Goal: Obtain resource: Obtain resource

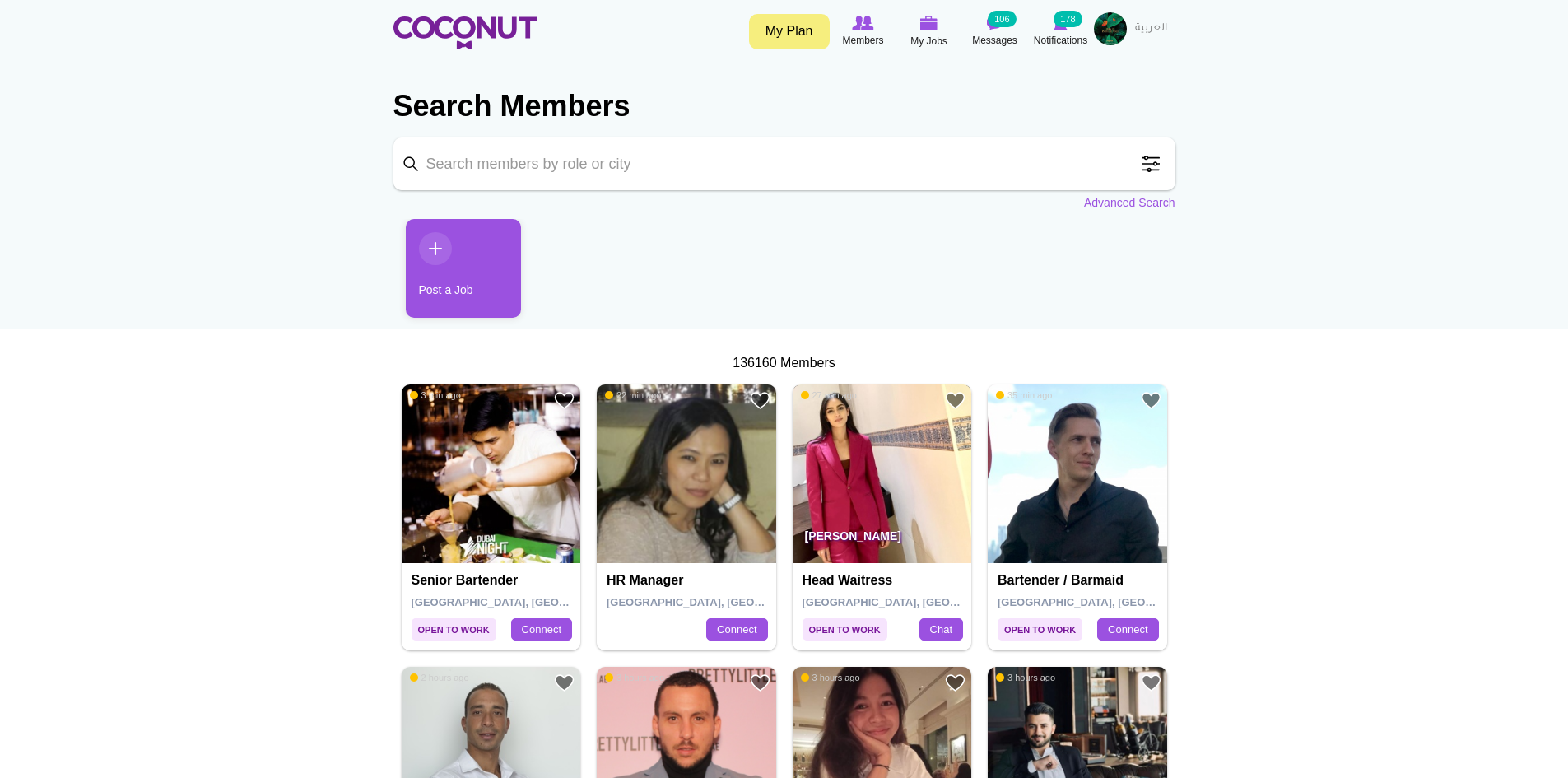
click at [873, 488] on img at bounding box center [882, 474] width 179 height 179
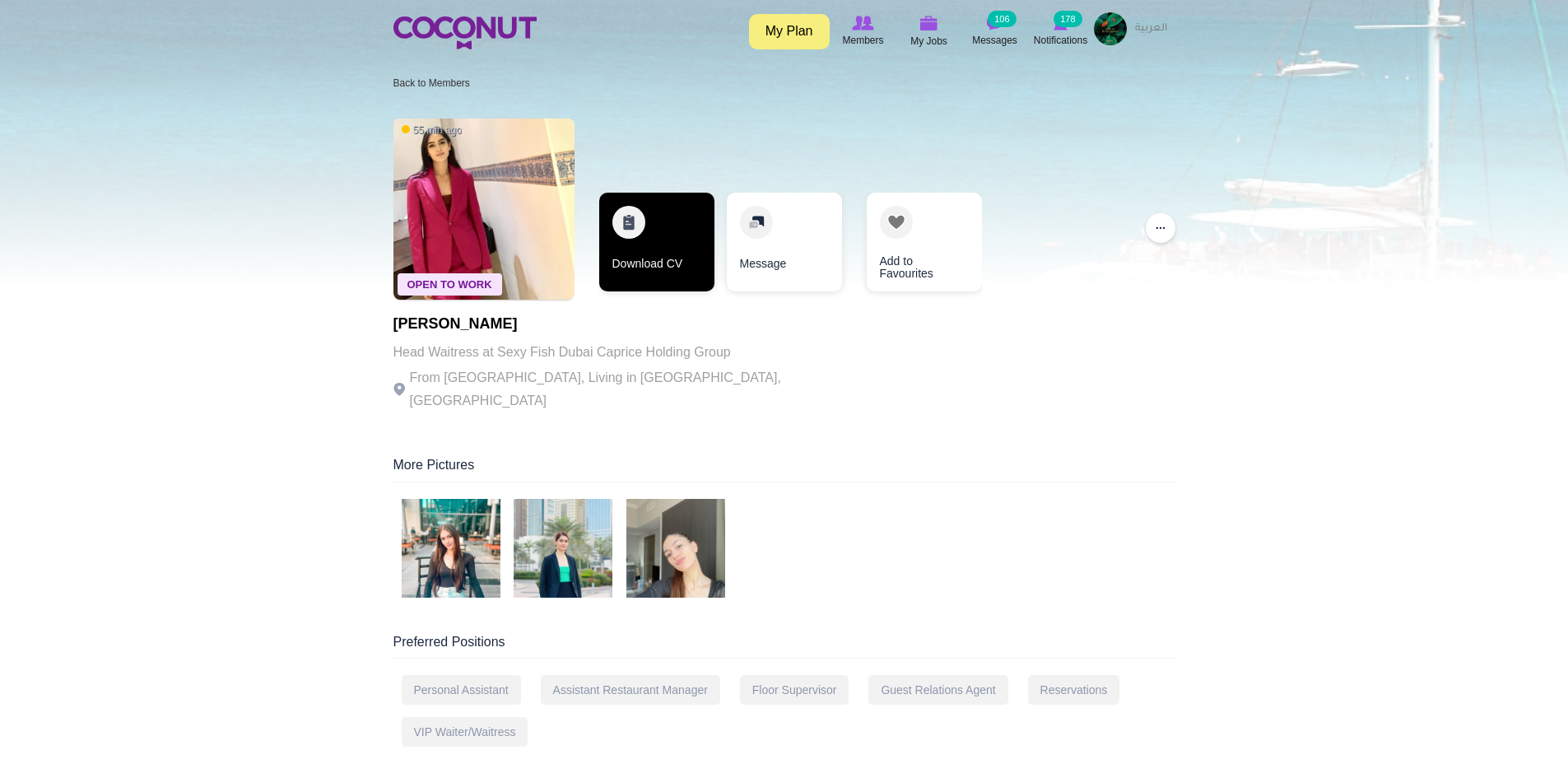
click at [668, 264] on link "Download CV" at bounding box center [656, 242] width 115 height 99
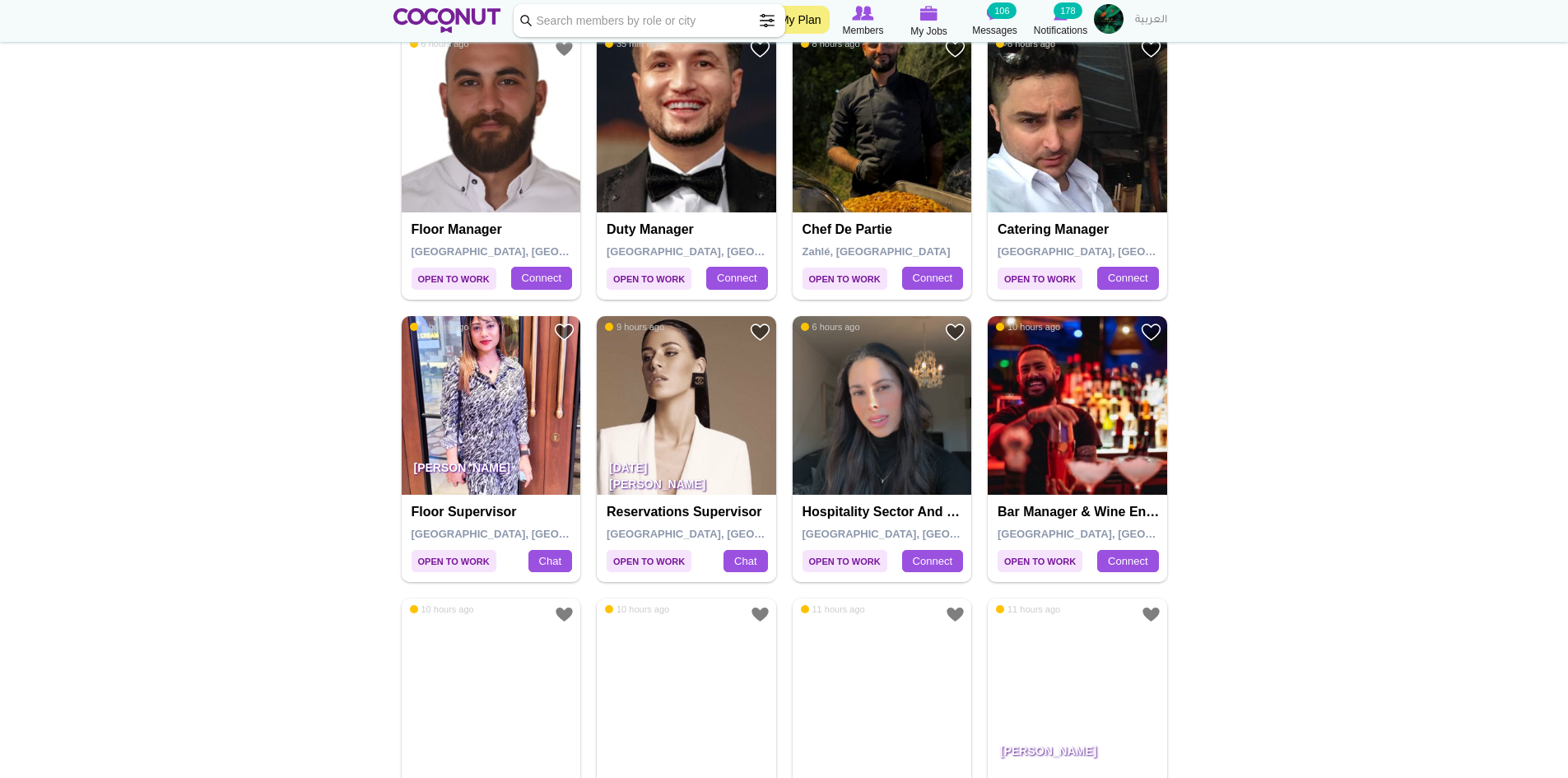
scroll to position [1482, 0]
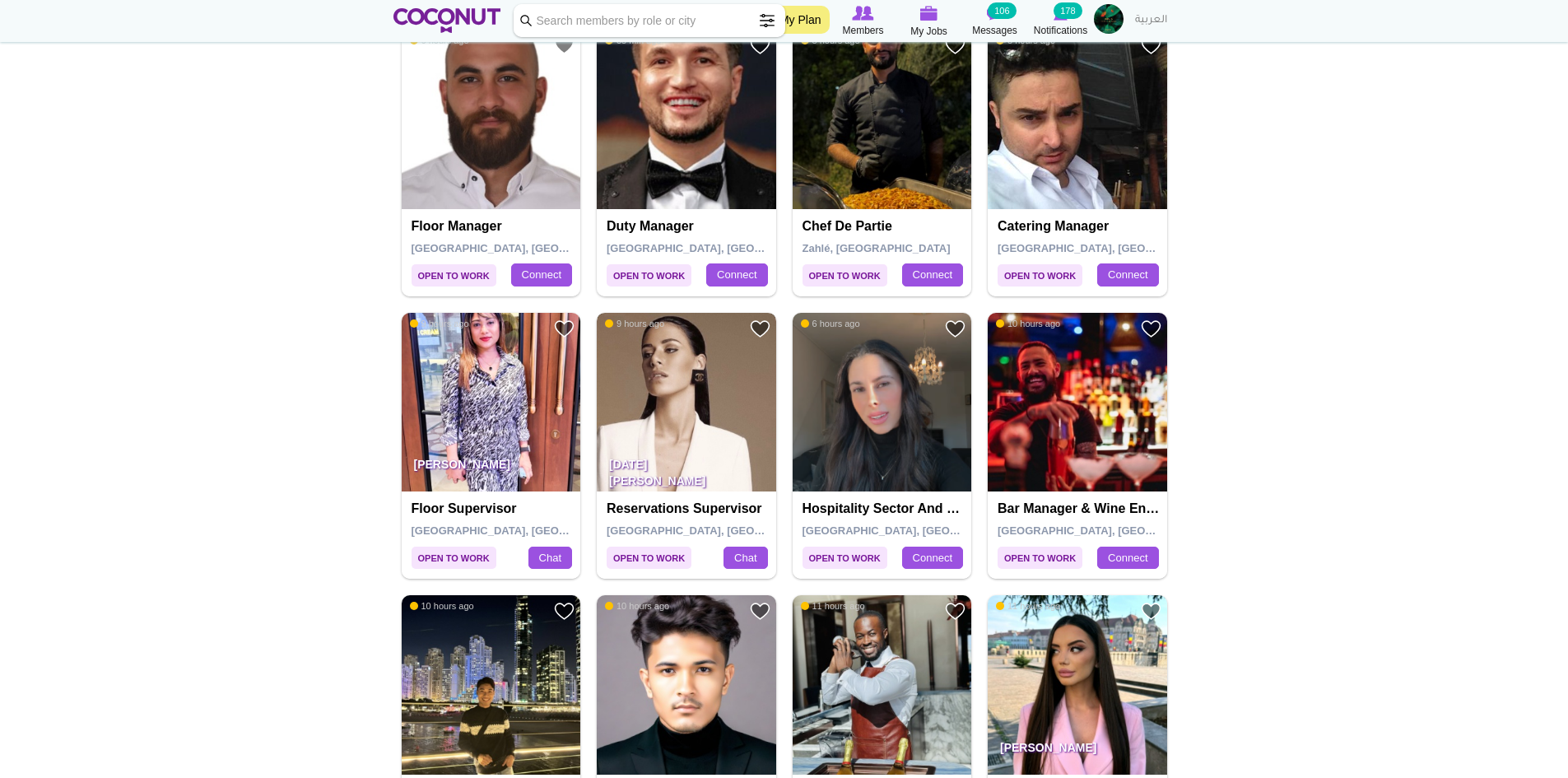
click at [705, 443] on img at bounding box center [687, 403] width 179 height 179
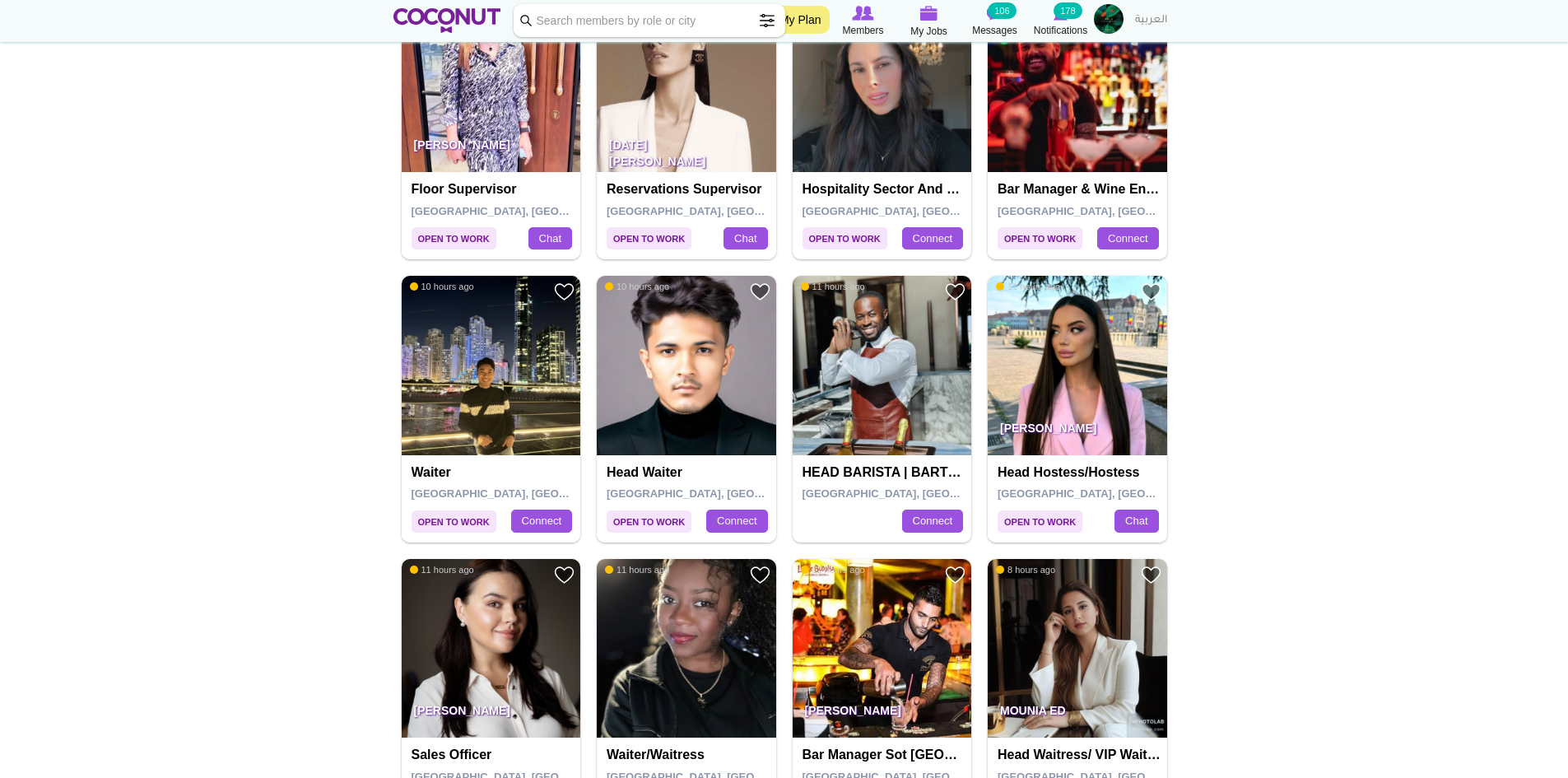
scroll to position [1811, 0]
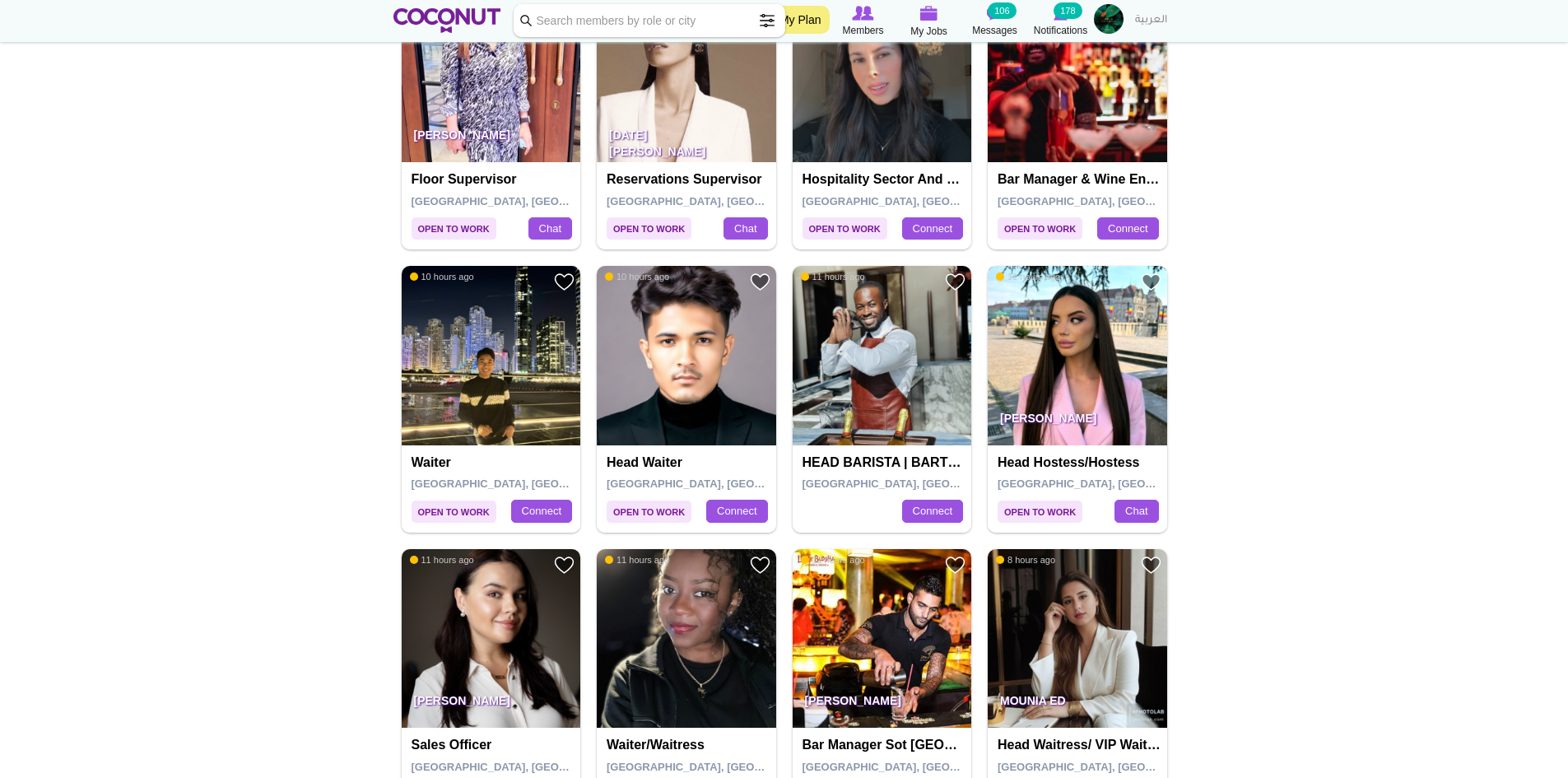
click at [1110, 358] on img at bounding box center [1077, 356] width 179 height 179
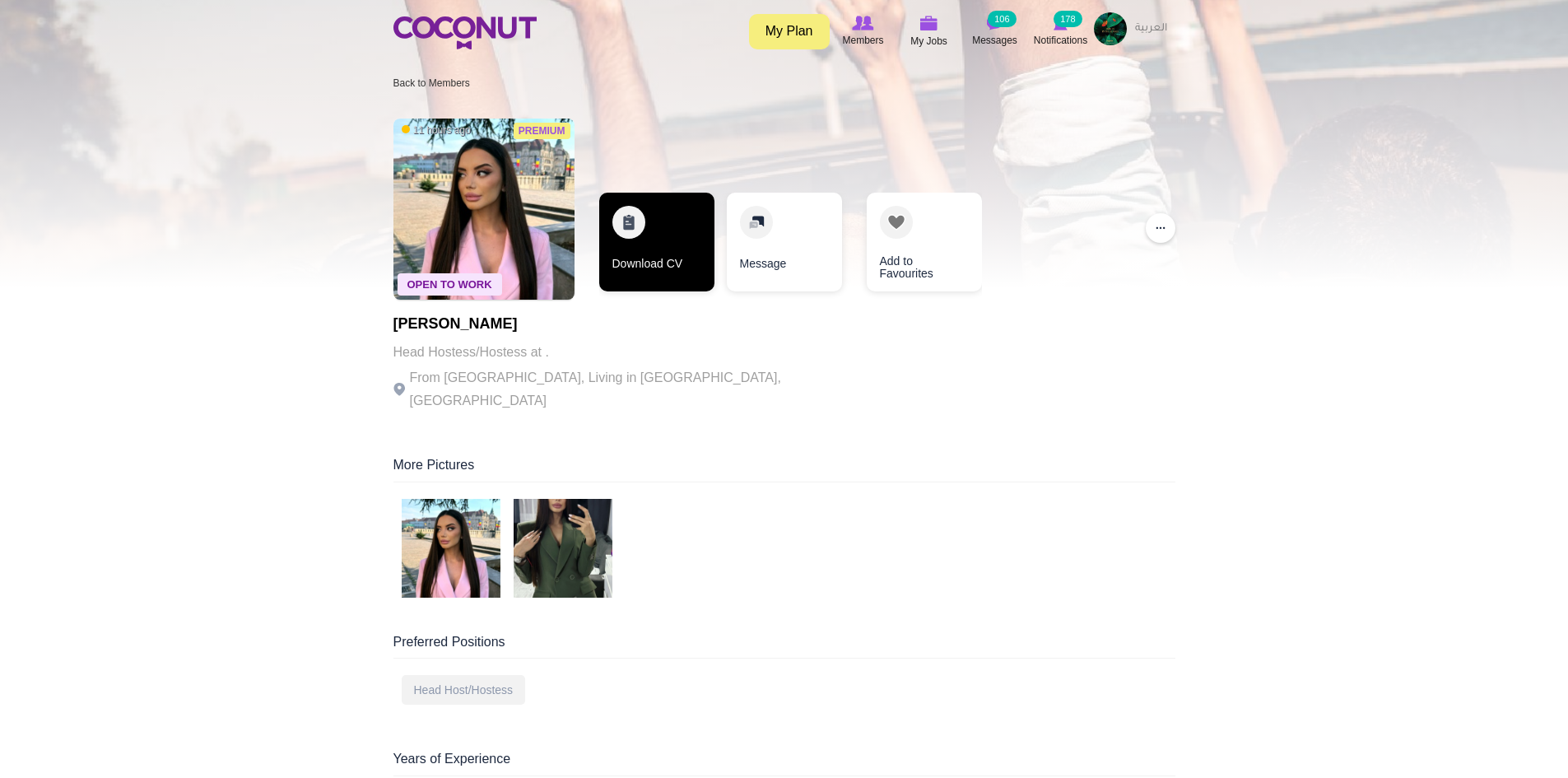
click at [682, 276] on link "Download CV" at bounding box center [656, 242] width 115 height 99
click at [664, 252] on link "Download CV" at bounding box center [656, 242] width 115 height 99
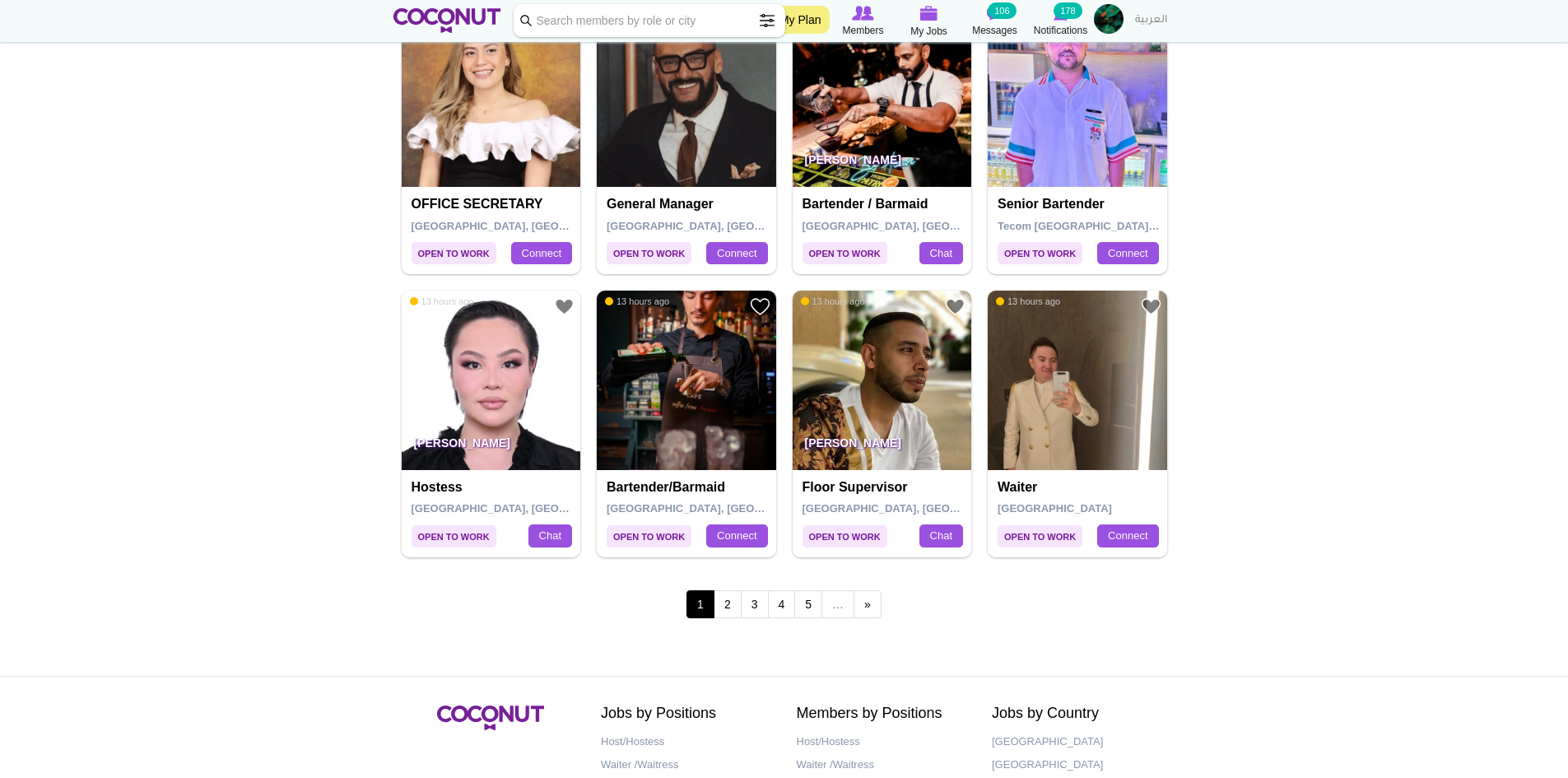
scroll to position [2716, 0]
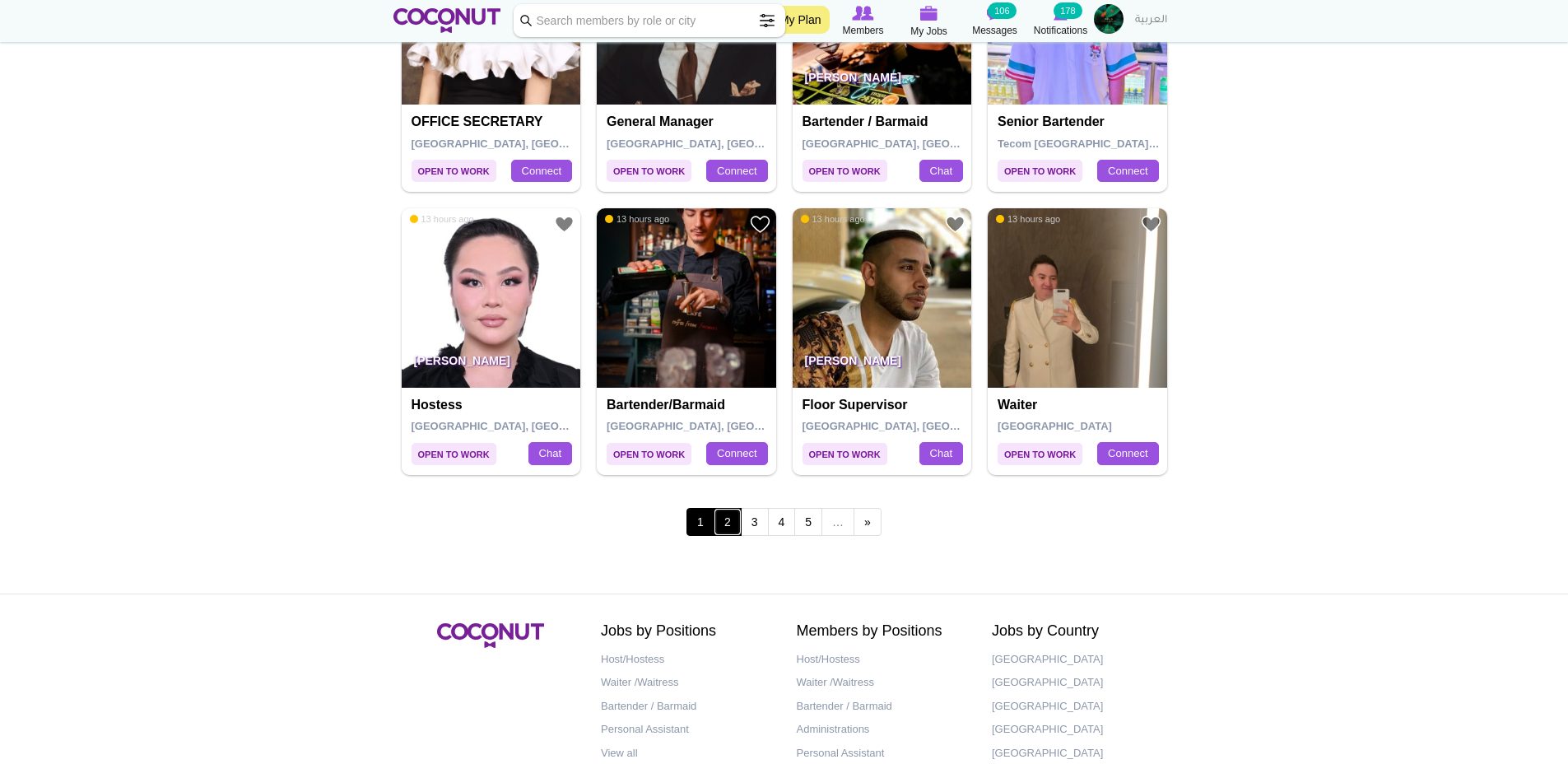
click at [729, 524] on link "2" at bounding box center [728, 521] width 28 height 28
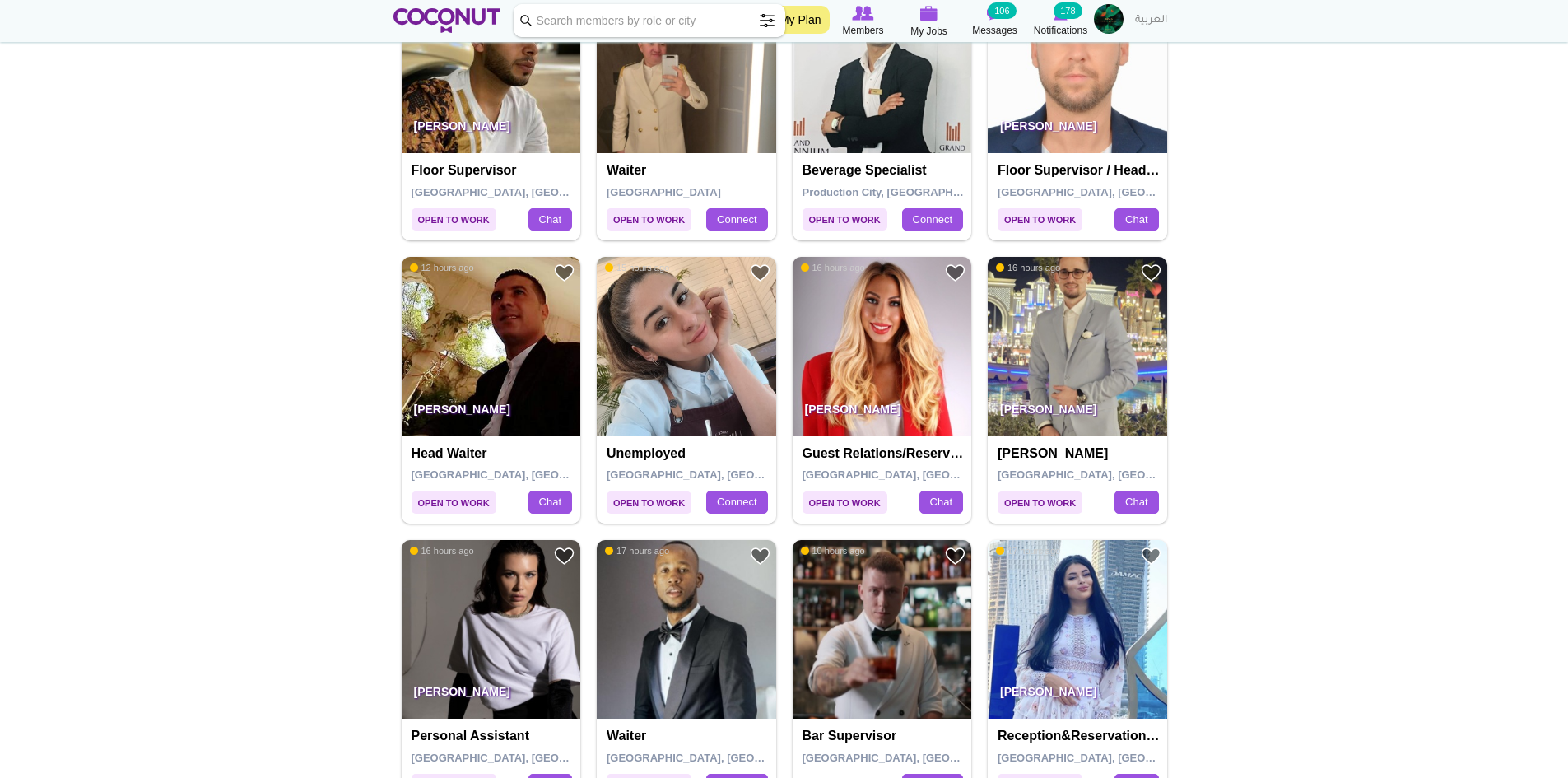
scroll to position [411, 0]
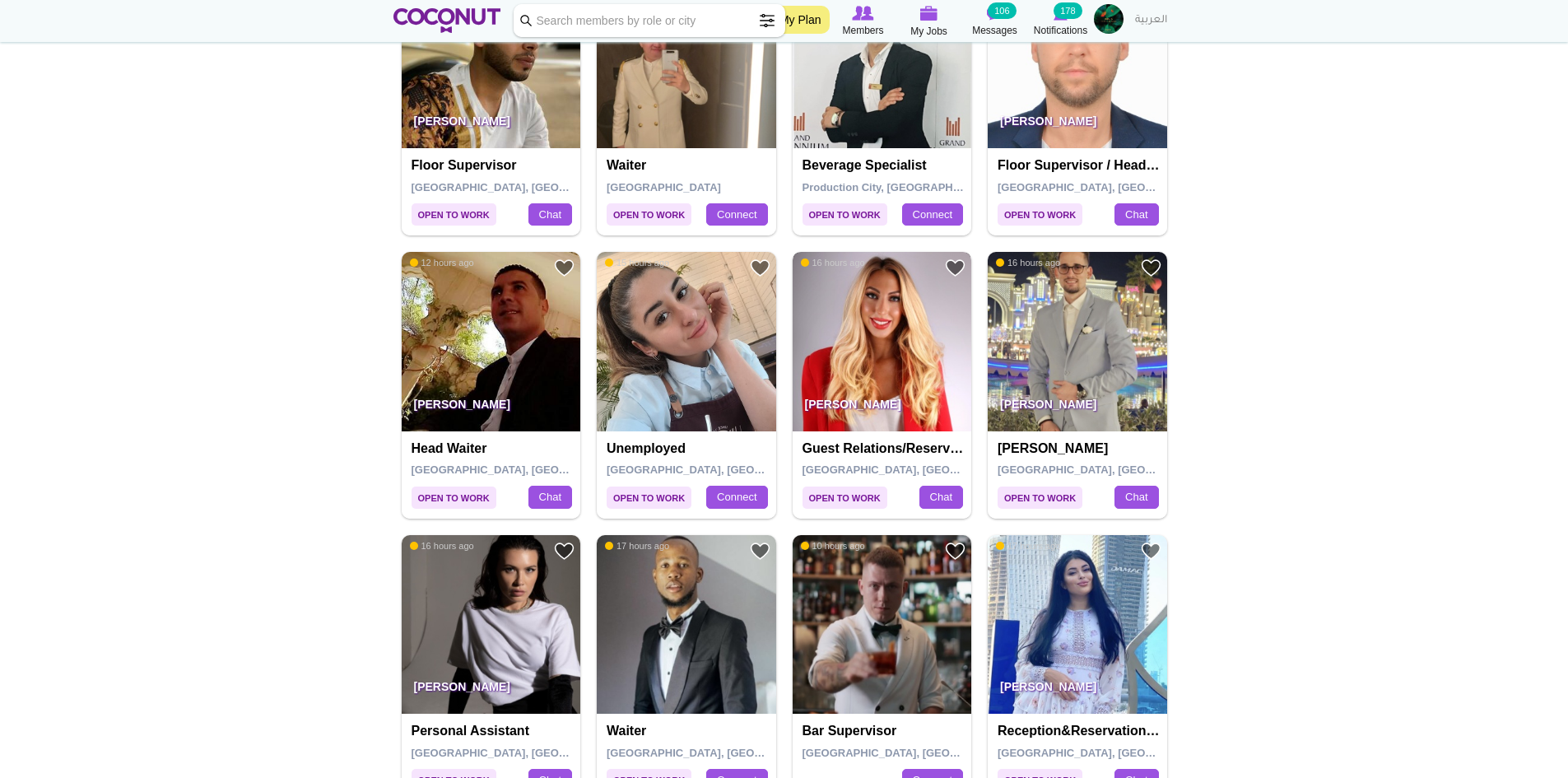
click at [876, 356] on img at bounding box center [882, 341] width 179 height 179
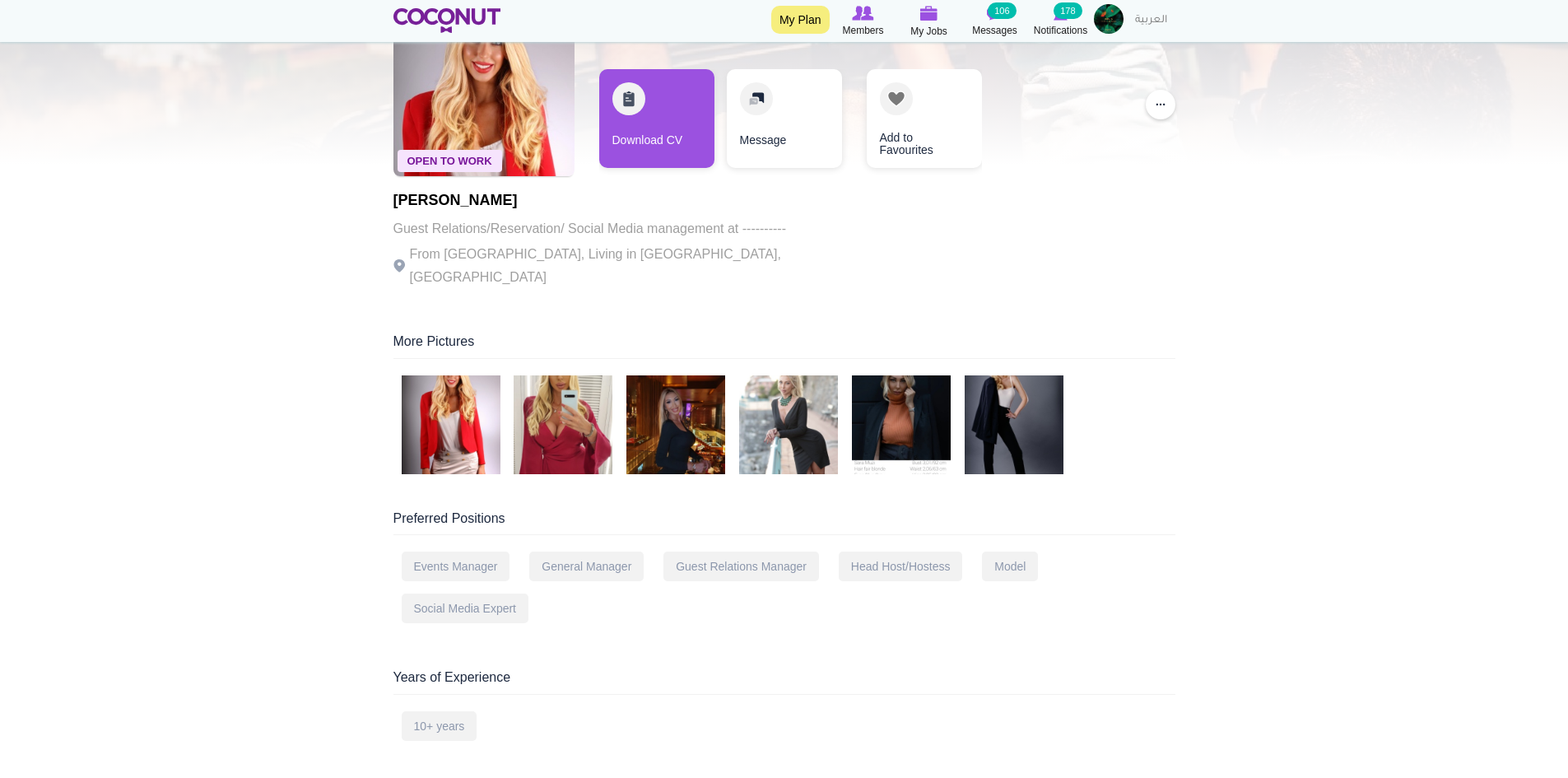
scroll to position [165, 0]
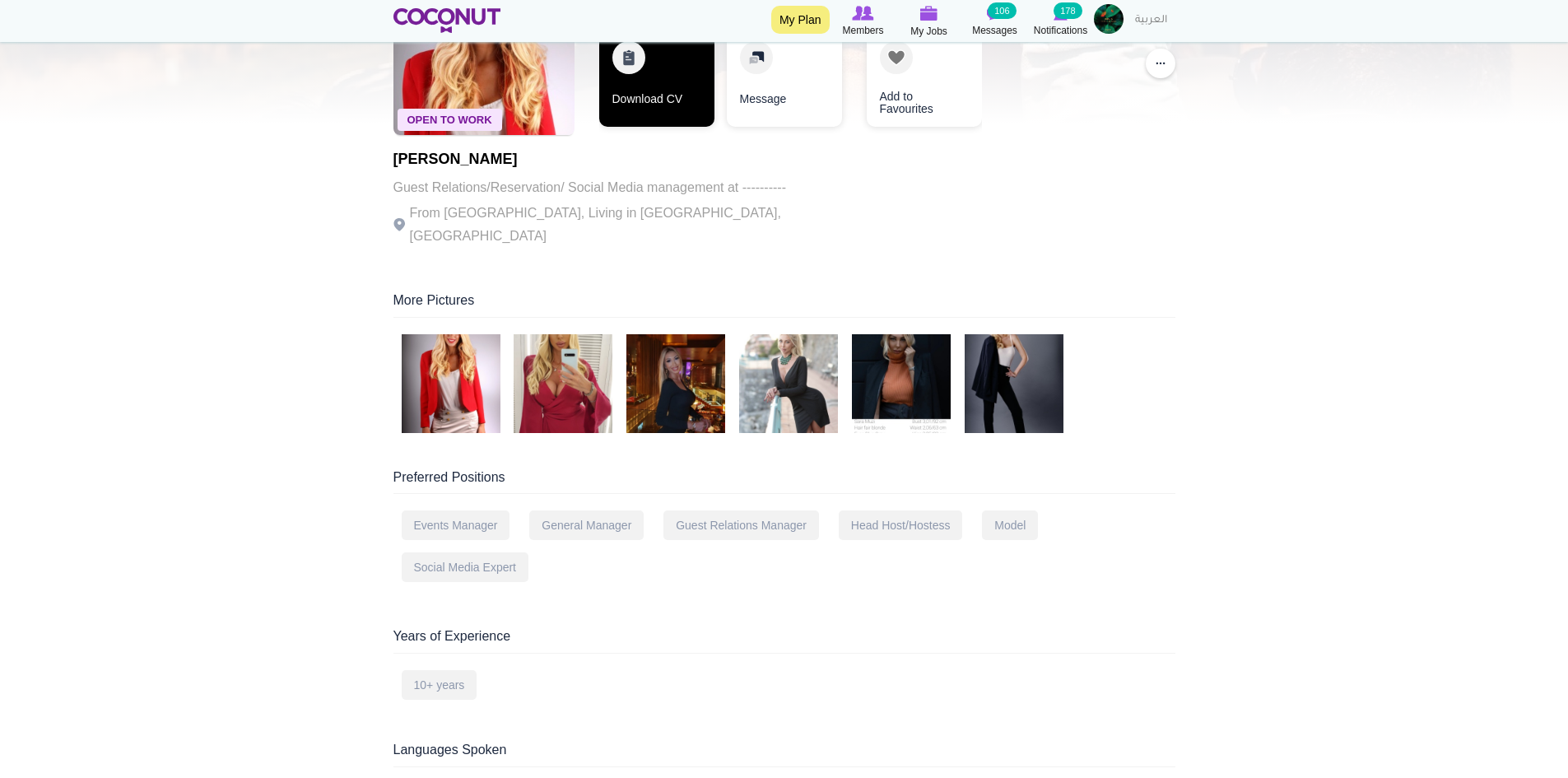
click at [665, 107] on link "Download CV" at bounding box center [656, 78] width 115 height 99
